Goal: Information Seeking & Learning: Understand process/instructions

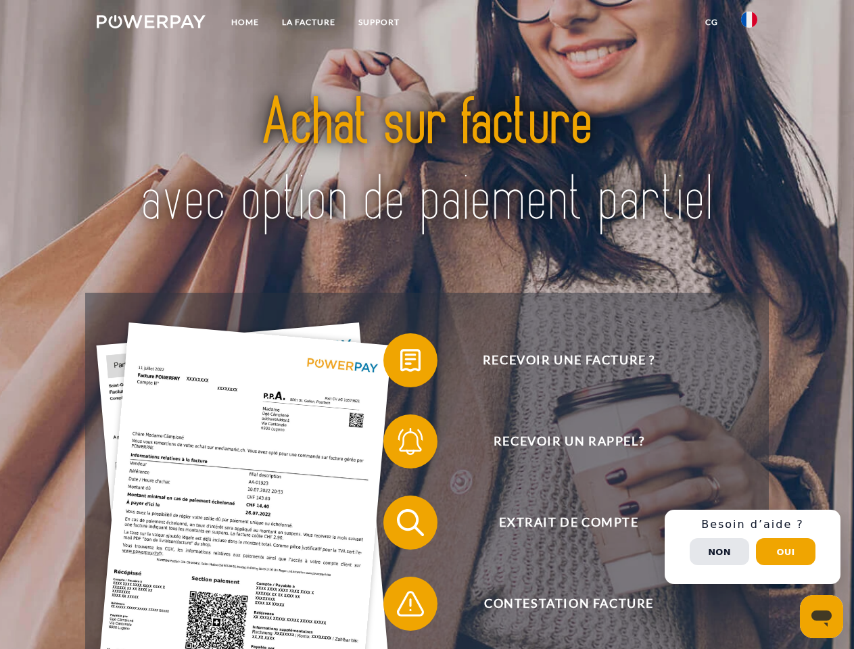
click at [151, 24] on img at bounding box center [151, 22] width 109 height 14
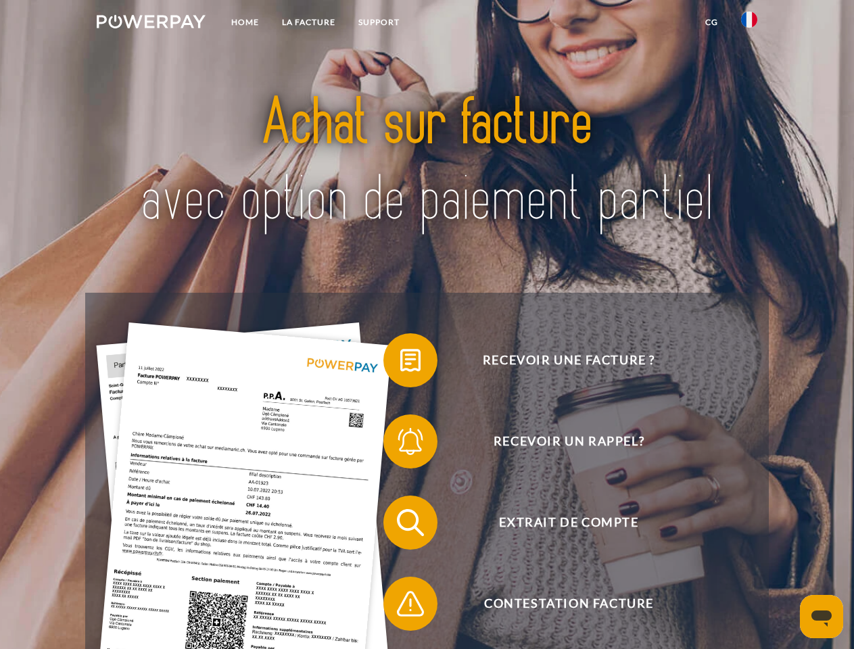
click at [749, 24] on img at bounding box center [749, 19] width 16 height 16
click at [712, 22] on link "CG" at bounding box center [712, 22] width 36 height 24
click at [400, 363] on span at bounding box center [390, 361] width 68 height 68
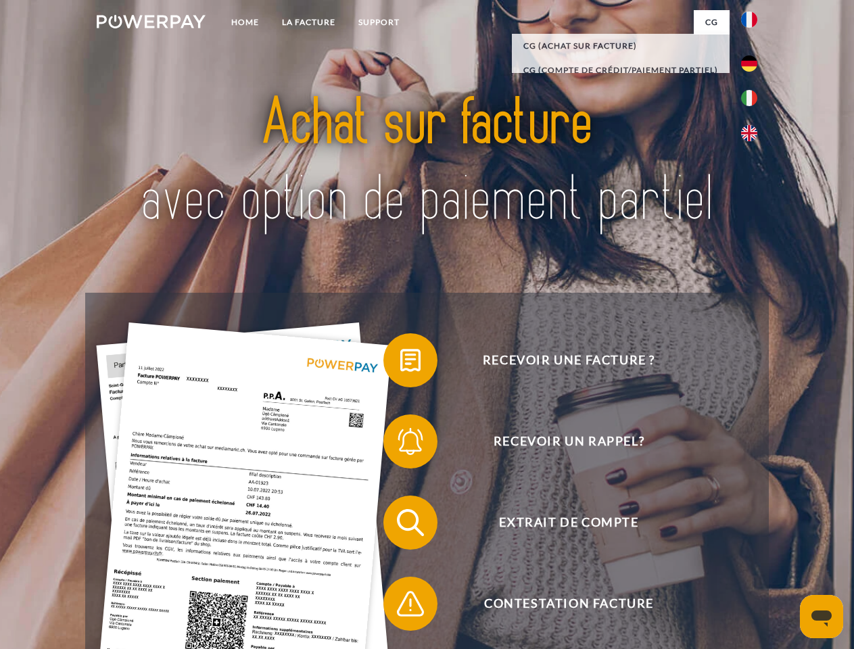
click at [400, 444] on span at bounding box center [390, 442] width 68 height 68
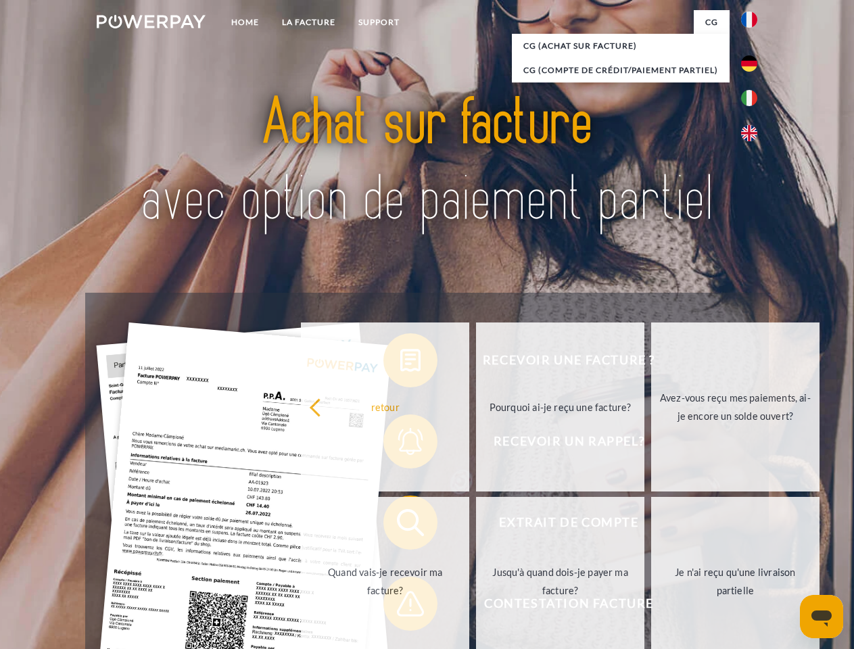
click at [476, 526] on link "Jusqu'à quand dois-je payer ma facture?" at bounding box center [560, 581] width 168 height 169
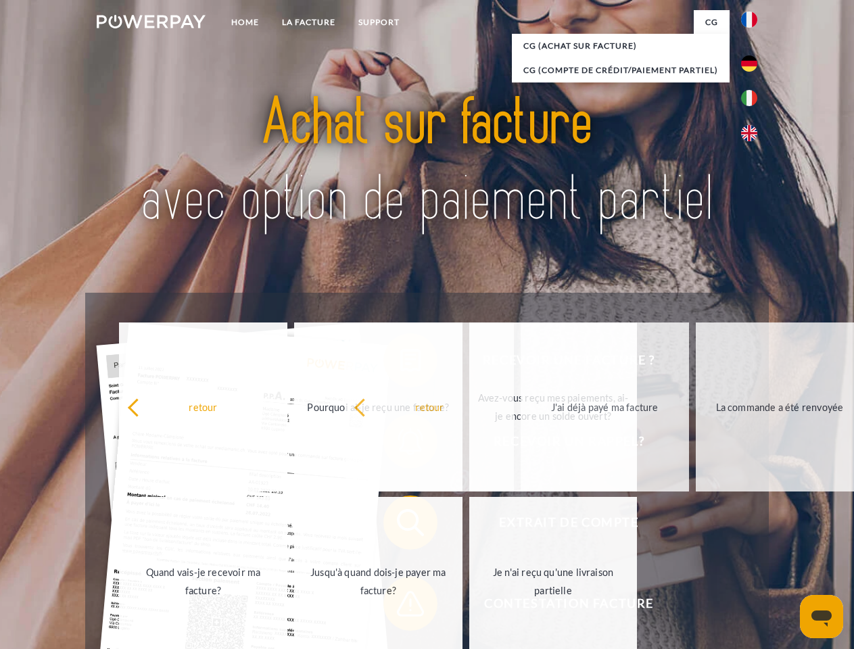
click at [400, 607] on span at bounding box center [390, 604] width 68 height 68
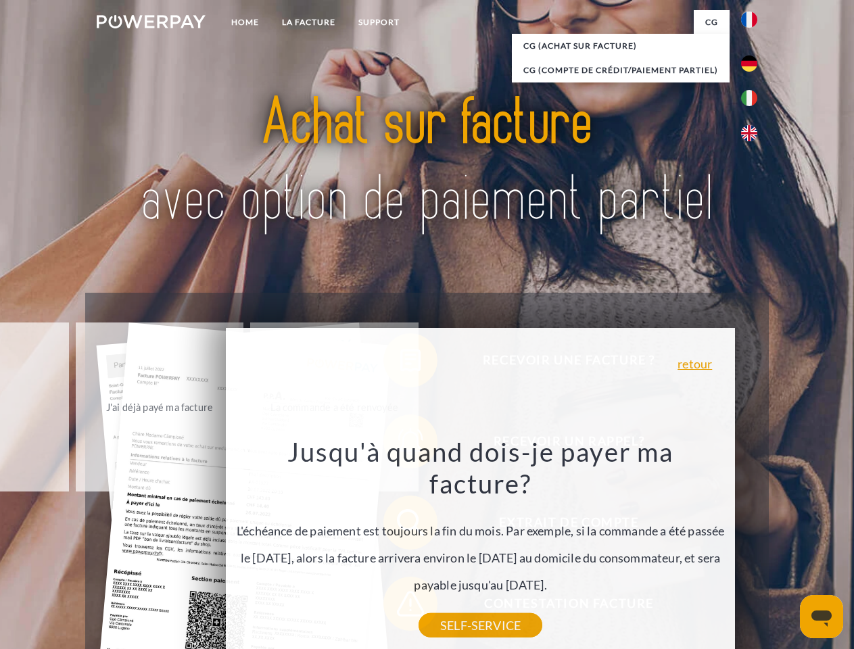
click at [753, 547] on div "Recevoir une facture ? Recevoir un rappel? Extrait de compte retour" at bounding box center [426, 563] width 683 height 541
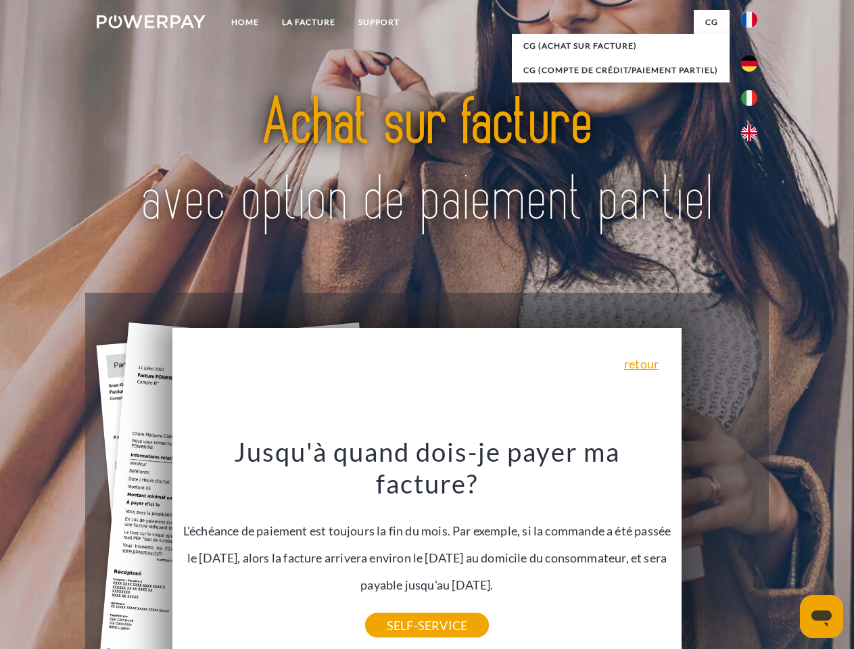
click at [720, 550] on span "Extrait de compte" at bounding box center [568, 523] width 331 height 54
click at [786, 552] on header "Home LA FACTURE Support" at bounding box center [427, 467] width 854 height 934
